Goal: Task Accomplishment & Management: Complete application form

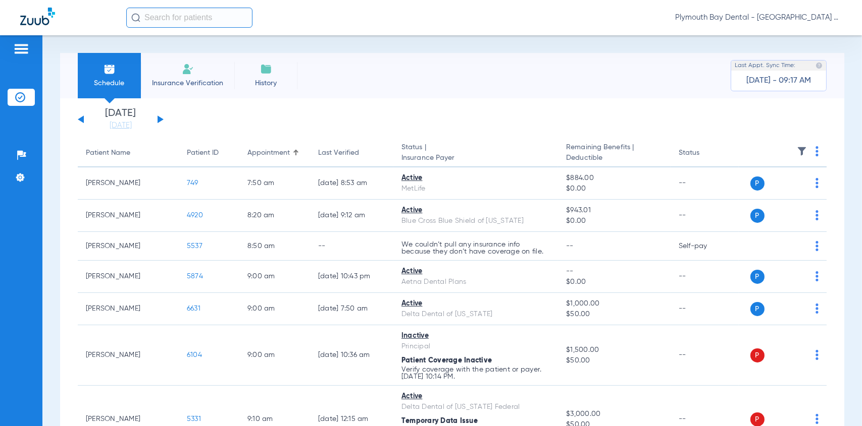
click at [176, 77] on li "Insurance Verification" at bounding box center [187, 75] width 93 height 45
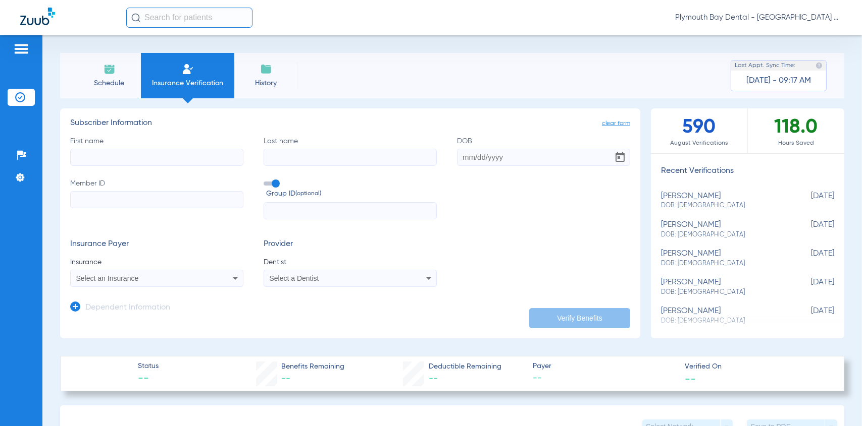
click at [109, 155] on input "First name" at bounding box center [156, 157] width 173 height 17
type input "[PERSON_NAME]"
type input "[DATE]"
click at [97, 202] on input "Member ID" at bounding box center [156, 199] width 173 height 17
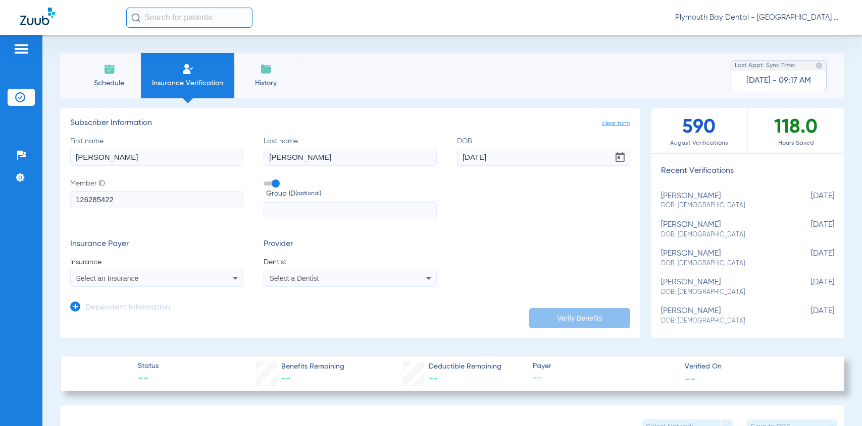
type input "126285422"
click at [282, 281] on span "Select a Dentist" at bounding box center [294, 279] width 49 height 8
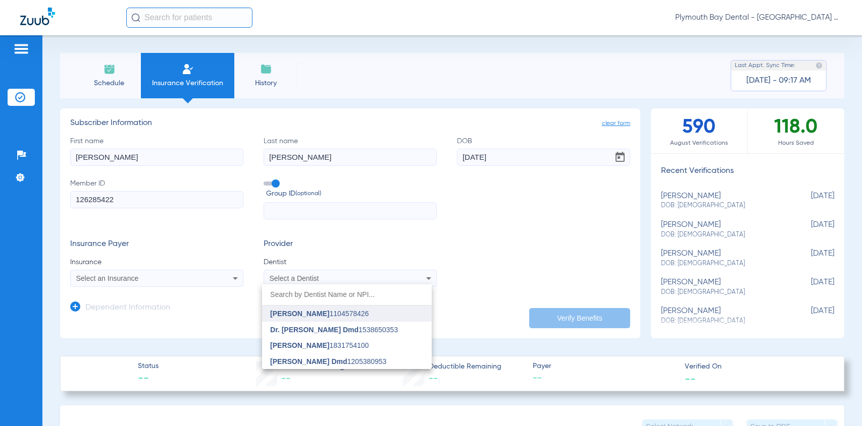
click at [298, 315] on span "[PERSON_NAME]" at bounding box center [299, 314] width 59 height 8
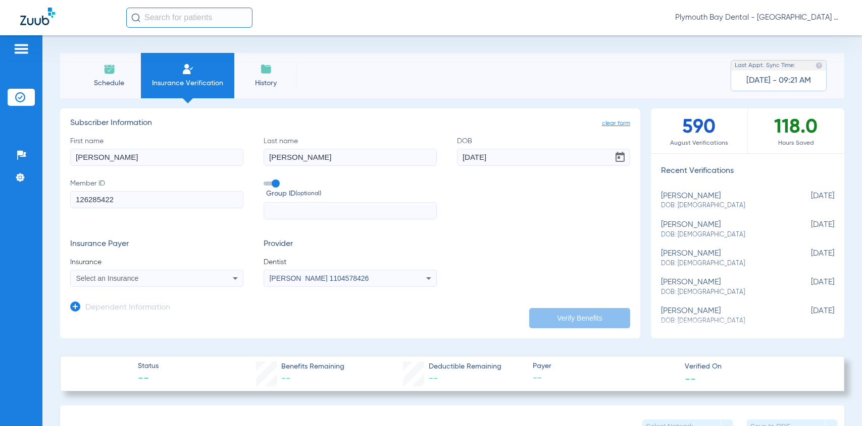
click at [106, 280] on span "Select an Insurance" at bounding box center [107, 279] width 63 height 8
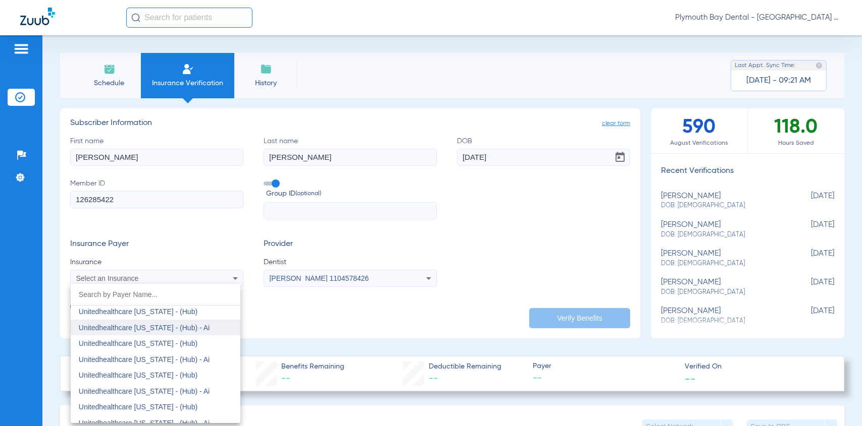
scroll to position [6057, 0]
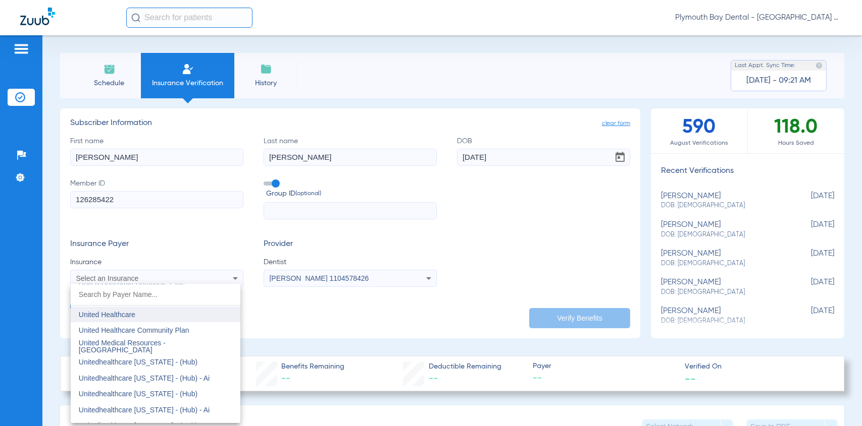
click at [120, 313] on span "United Healthcare" at bounding box center [107, 315] width 57 height 8
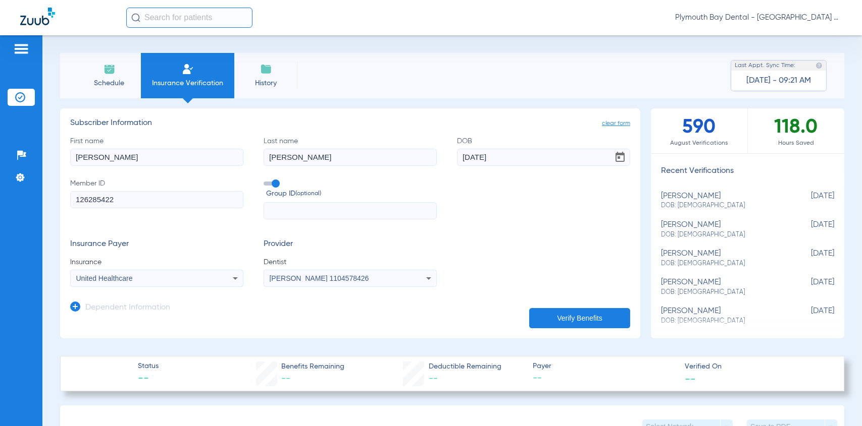
click at [580, 318] on button "Verify Benefits" at bounding box center [579, 318] width 101 height 20
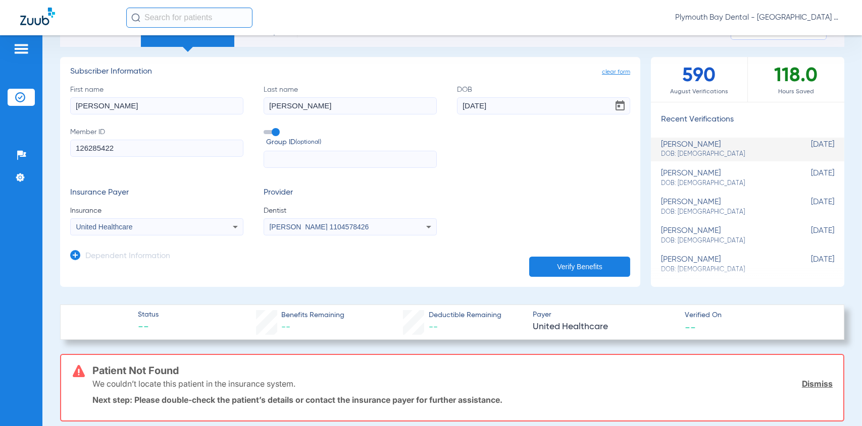
scroll to position [50, 0]
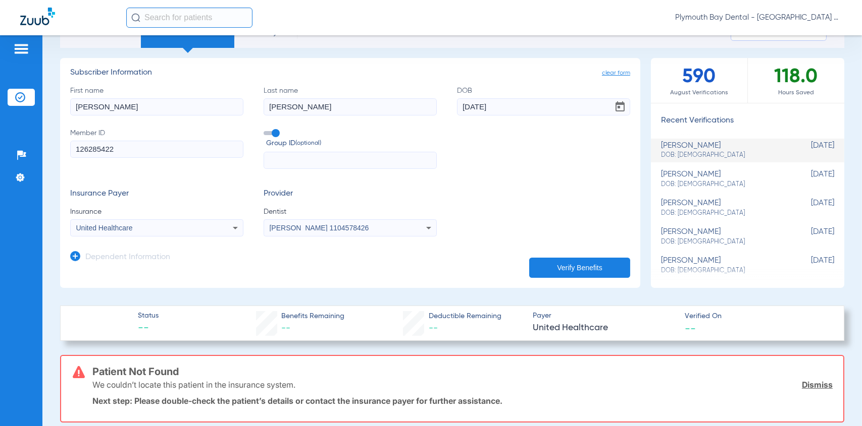
click at [233, 226] on icon at bounding box center [235, 228] width 12 height 12
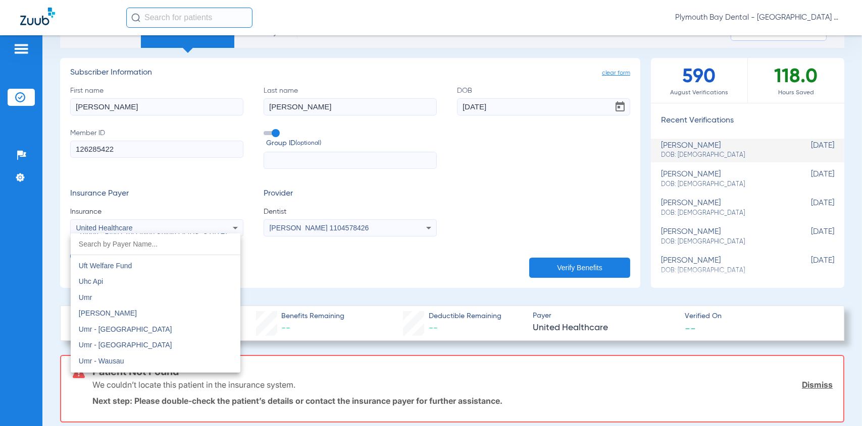
scroll to position [5750, 0]
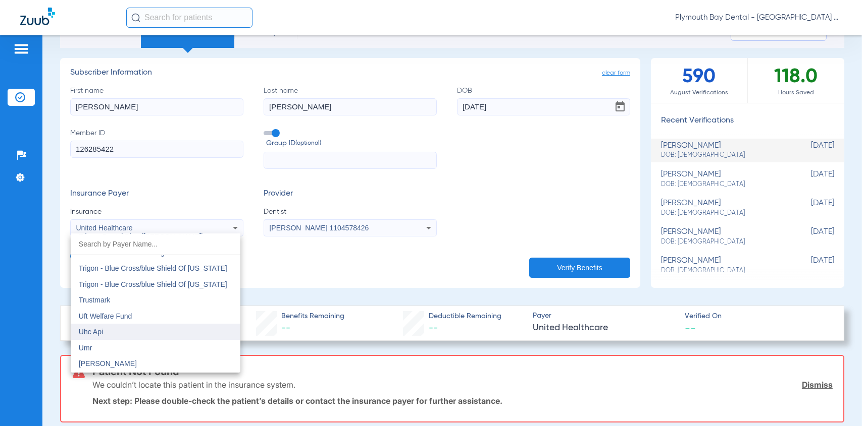
click at [104, 325] on mat-option "Uhc Api" at bounding box center [156, 332] width 170 height 16
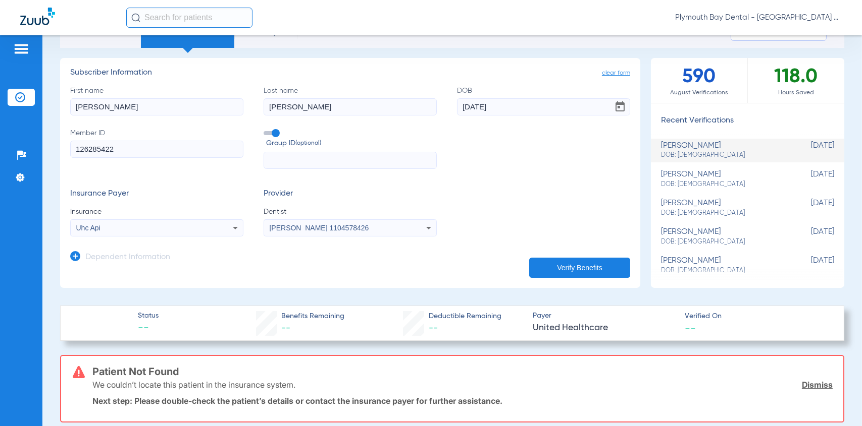
click at [543, 269] on button "Verify Benefits" at bounding box center [579, 268] width 101 height 20
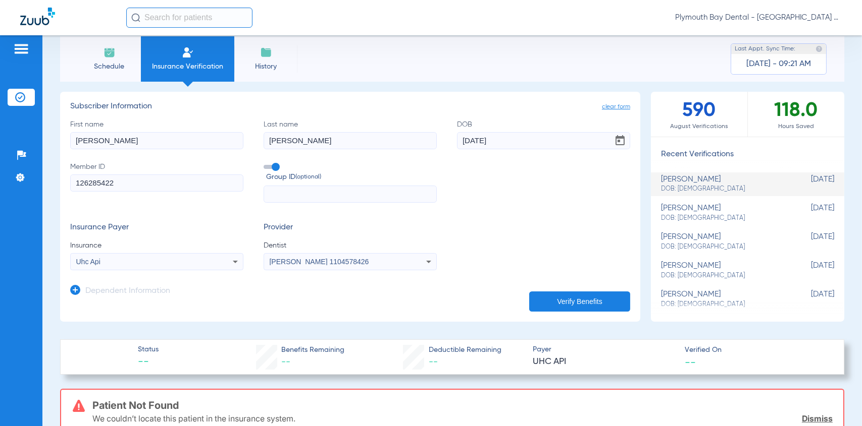
scroll to position [0, 0]
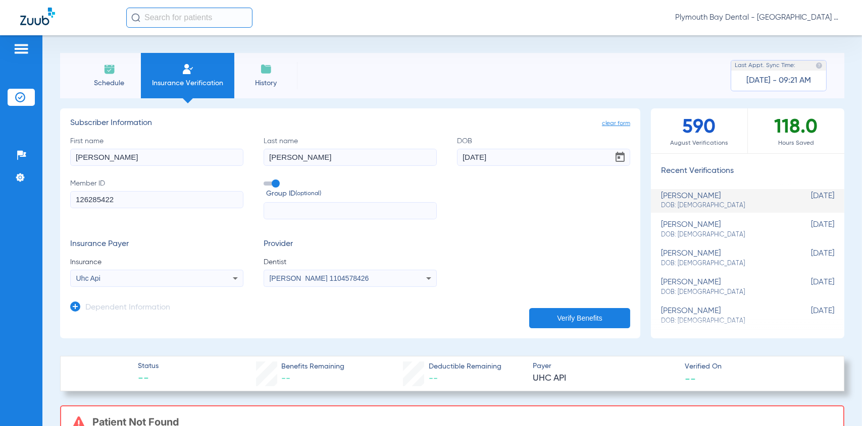
drag, startPoint x: 119, startPoint y: 198, endPoint x: 5, endPoint y: 190, distance: 114.4
click at [5, 190] on div "Patients Insurance Verification Setup Help Center Settings Schedule Insurance V…" at bounding box center [431, 248] width 862 height 426
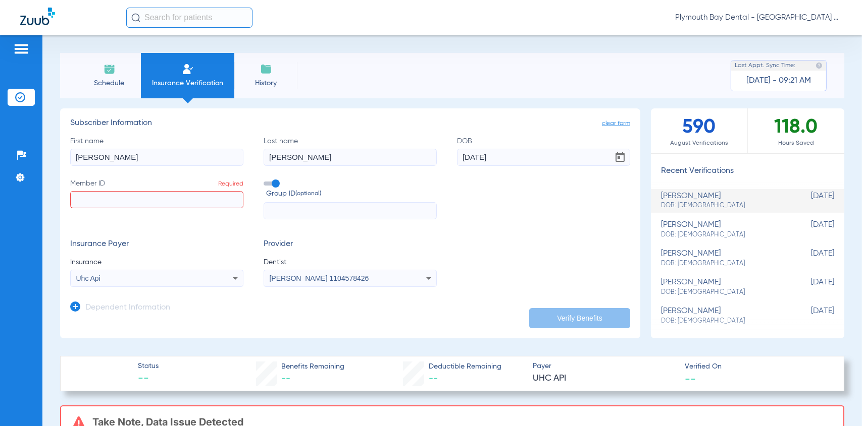
click at [183, 183] on label "Member ID Required" at bounding box center [156, 199] width 173 height 41
click at [183, 191] on input "Member ID Required" at bounding box center [156, 199] width 173 height 17
click at [221, 165] on input "[PERSON_NAME]" at bounding box center [156, 157] width 173 height 17
click at [268, 114] on app-manual-verification-form "clear form Subscriber Information First name [PERSON_NAME] Last name [PERSON_NA…" at bounding box center [350, 224] width 580 height 230
